Goal: Transaction & Acquisition: Download file/media

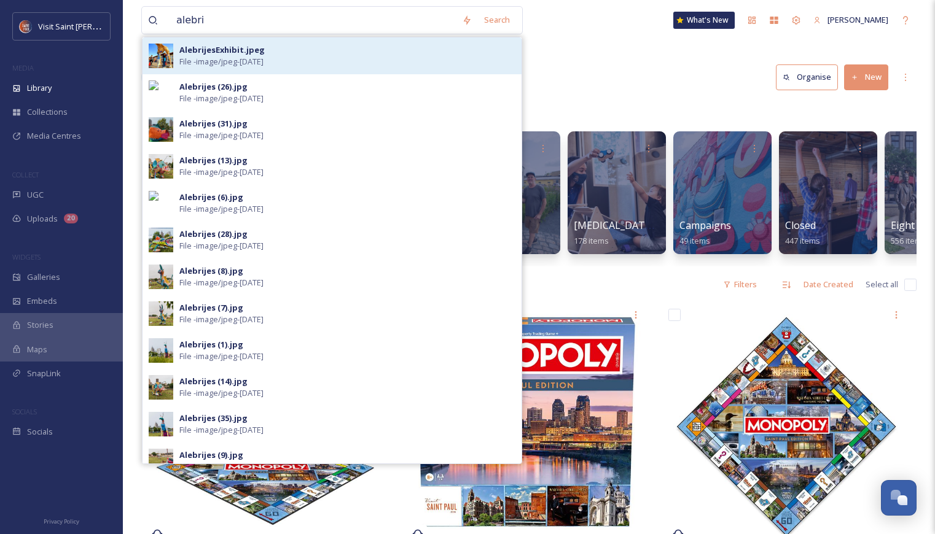
type input "alebri"
click at [295, 54] on div "AlebrijesExhibit.jpeg File - image/jpeg - [DATE]" at bounding box center [347, 55] width 336 height 23
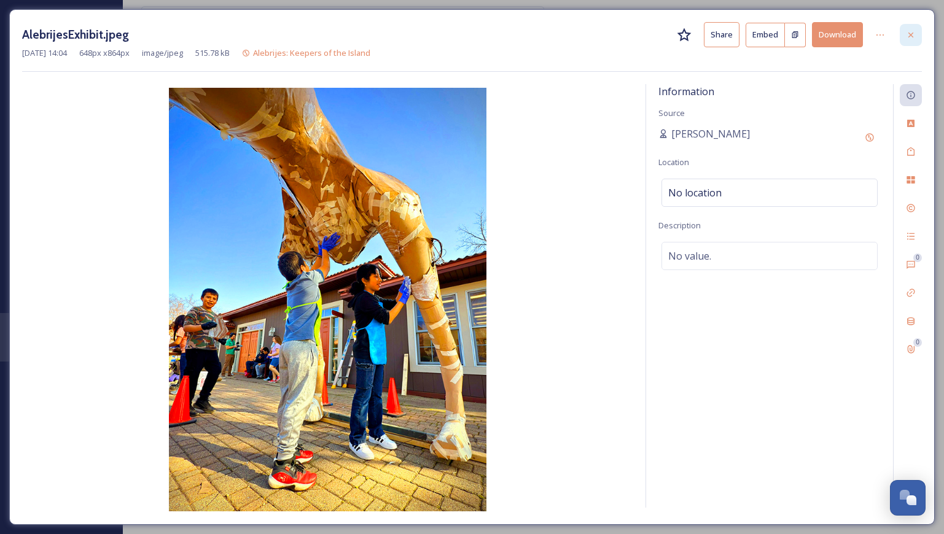
click at [918, 32] on div at bounding box center [911, 35] width 22 height 22
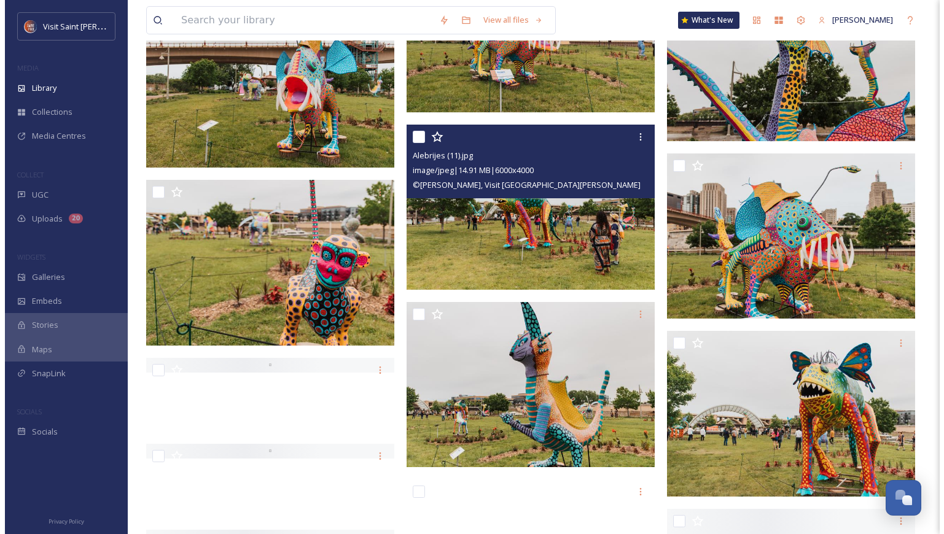
scroll to position [1904, 0]
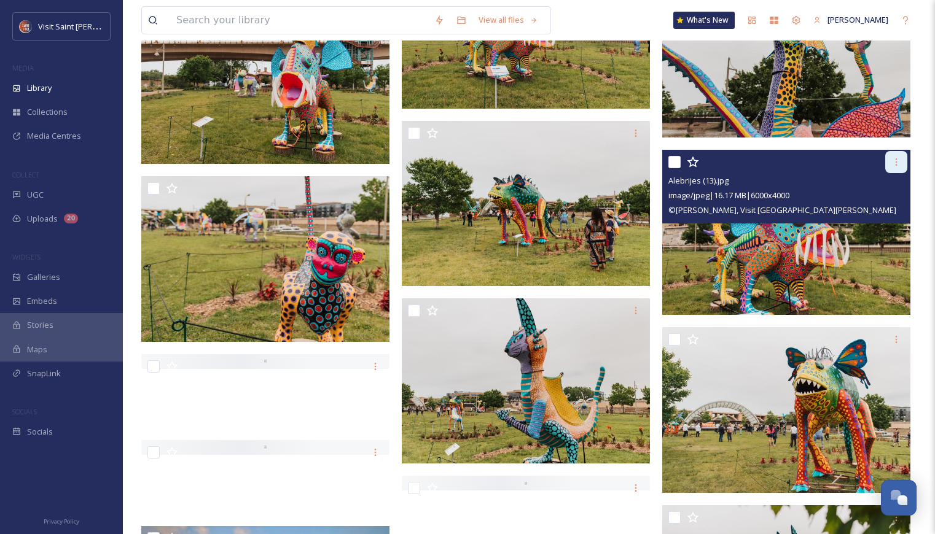
click at [896, 163] on icon at bounding box center [896, 162] width 10 height 10
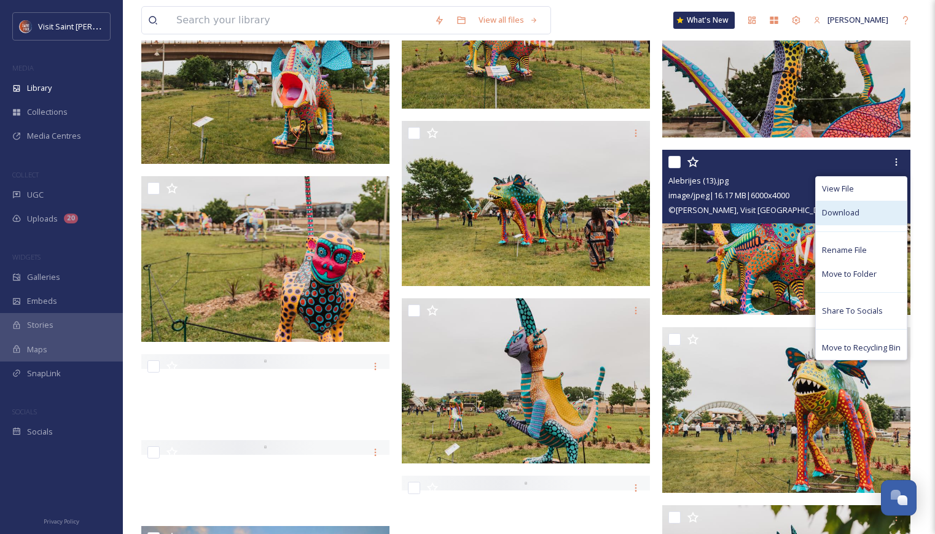
click at [868, 208] on div "Download" at bounding box center [860, 213] width 91 height 24
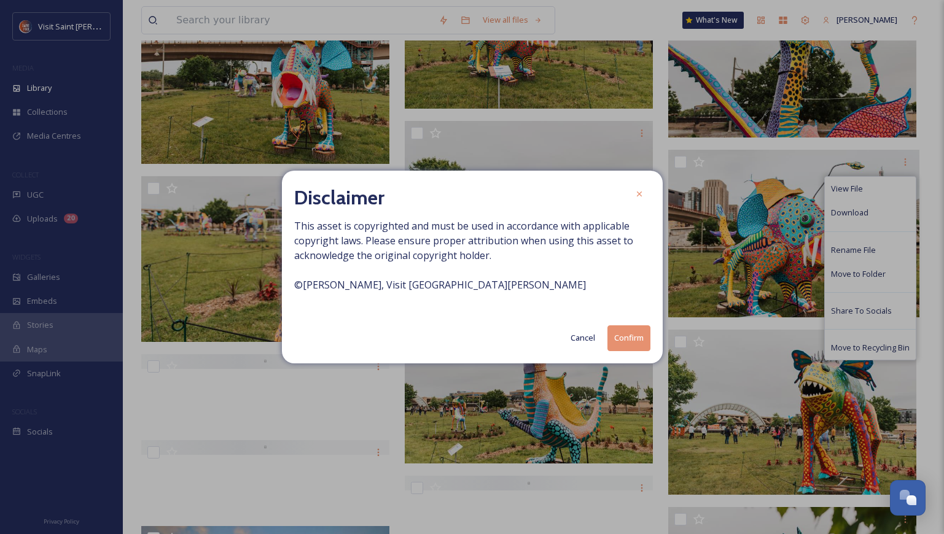
click at [619, 335] on button "Confirm" at bounding box center [628, 337] width 43 height 25
